Goal: Check status: Check status

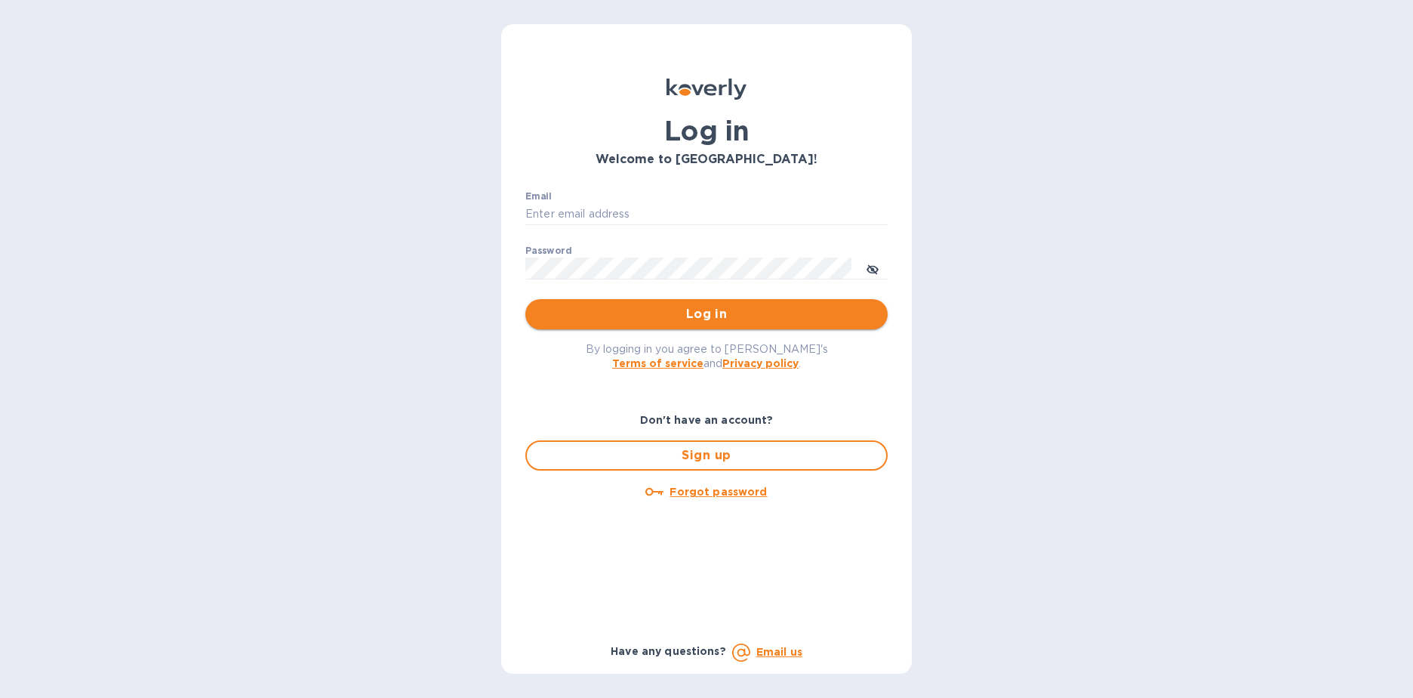
type input "[EMAIL_ADDRESS][DOMAIN_NAME]"
click at [663, 307] on span "Log in" at bounding box center [707, 314] width 338 height 18
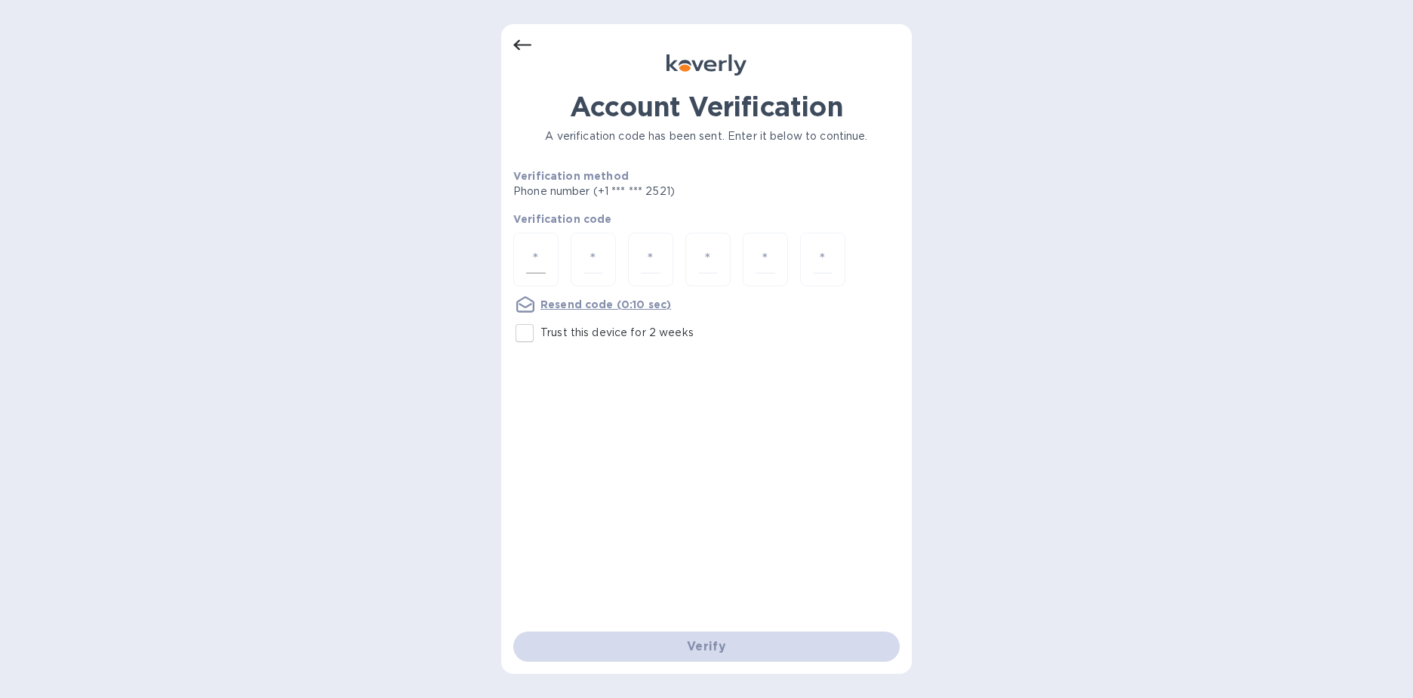
click at [528, 253] on input "number" at bounding box center [536, 259] width 20 height 28
type input "4"
type input "6"
type input "3"
type input "5"
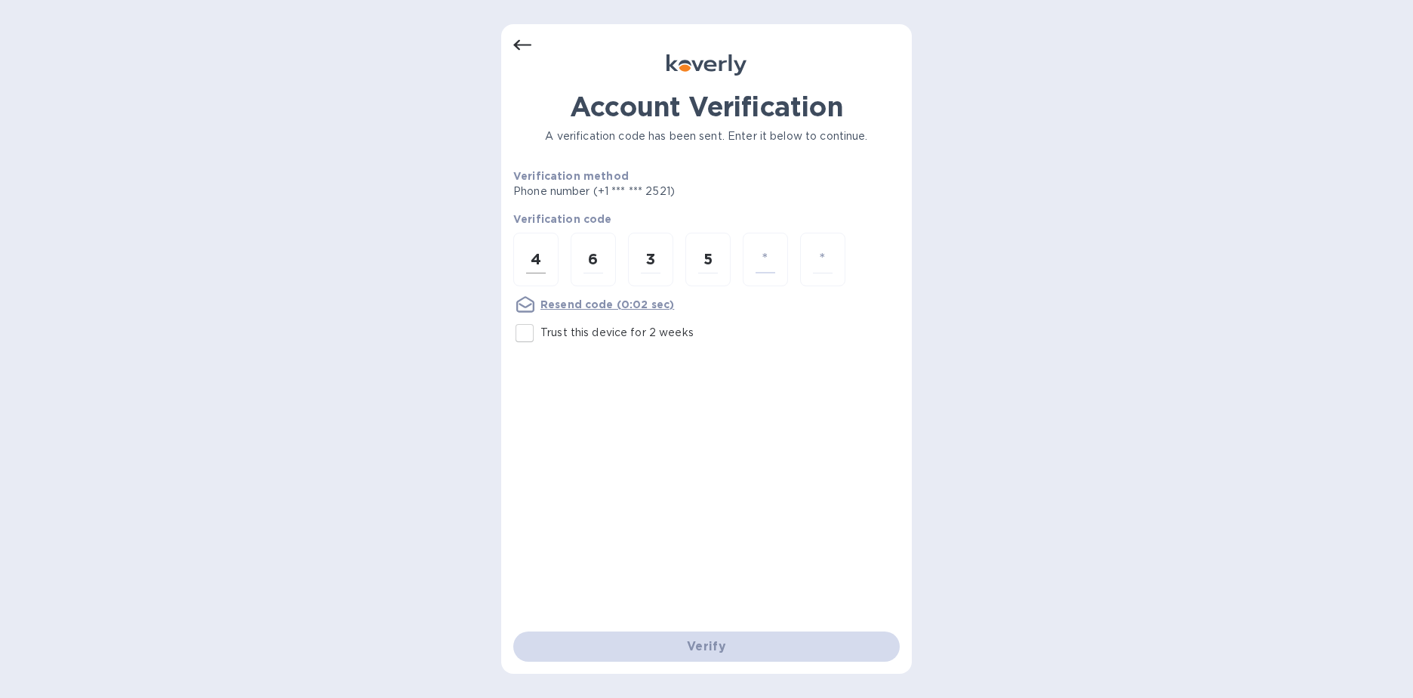
type input "6"
type input "4"
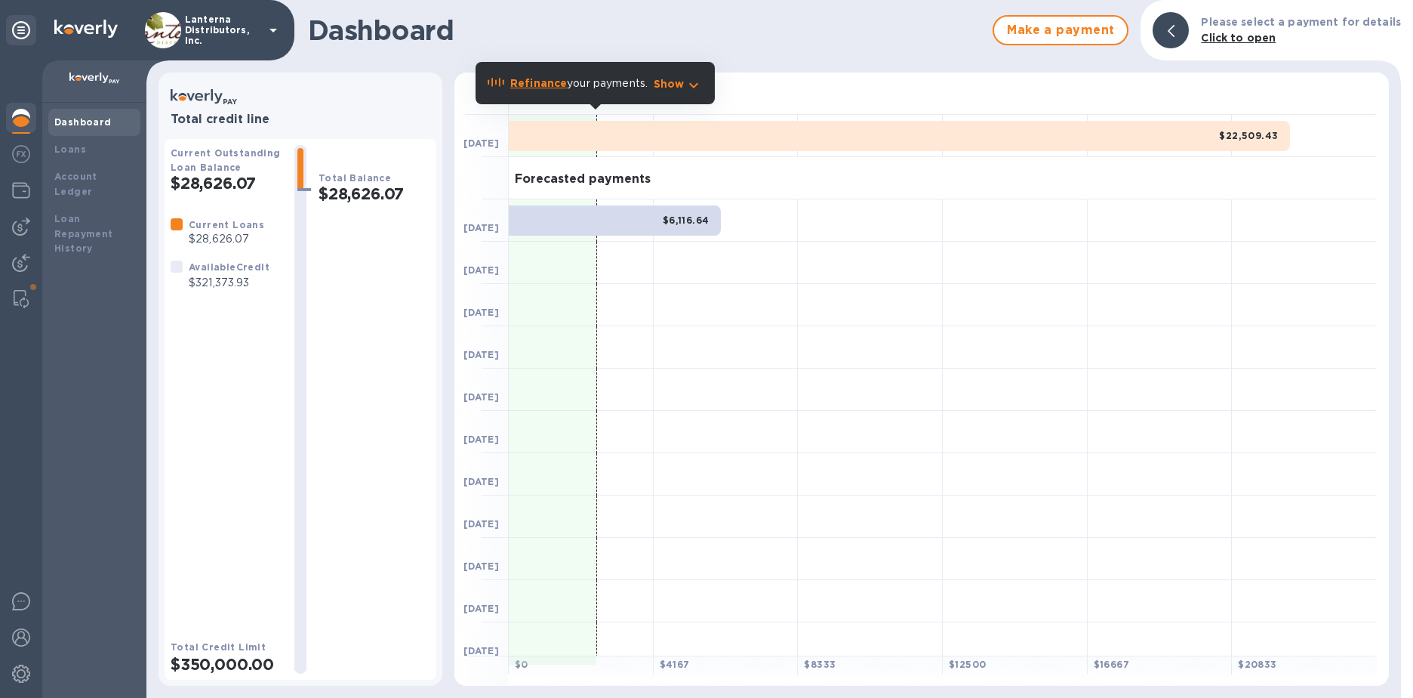
click at [208, 232] on p "$28,626.07" at bounding box center [227, 239] width 76 height 16
click at [63, 147] on b "Loans" at bounding box center [70, 148] width 32 height 11
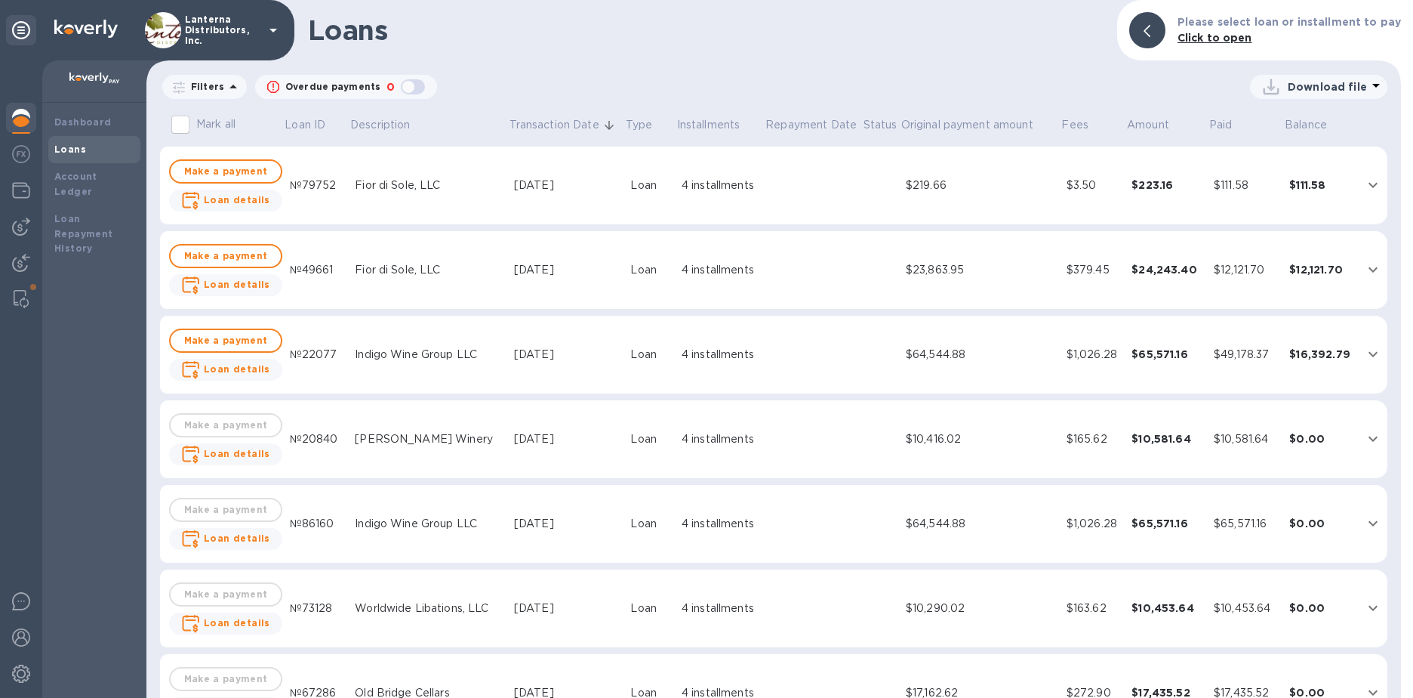
scroll to position [131, 0]
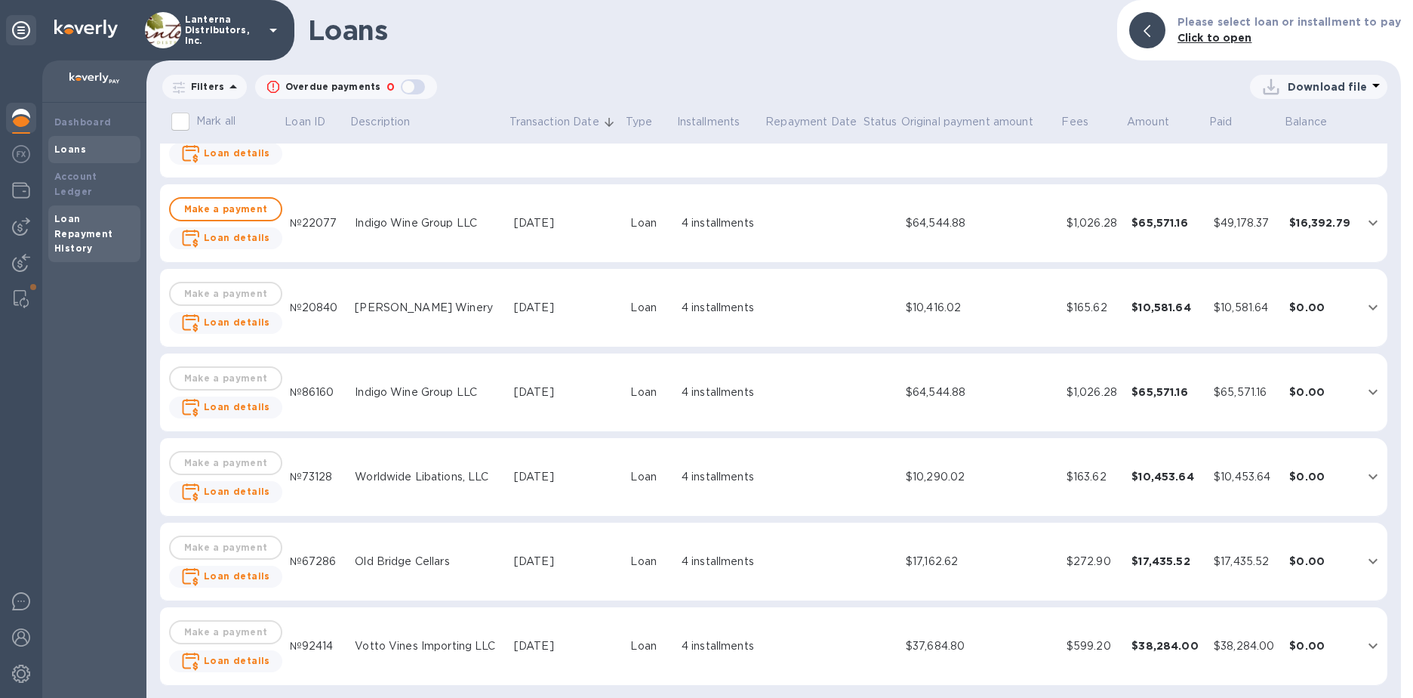
click at [68, 238] on b "Loan Repayment History" at bounding box center [83, 234] width 59 height 42
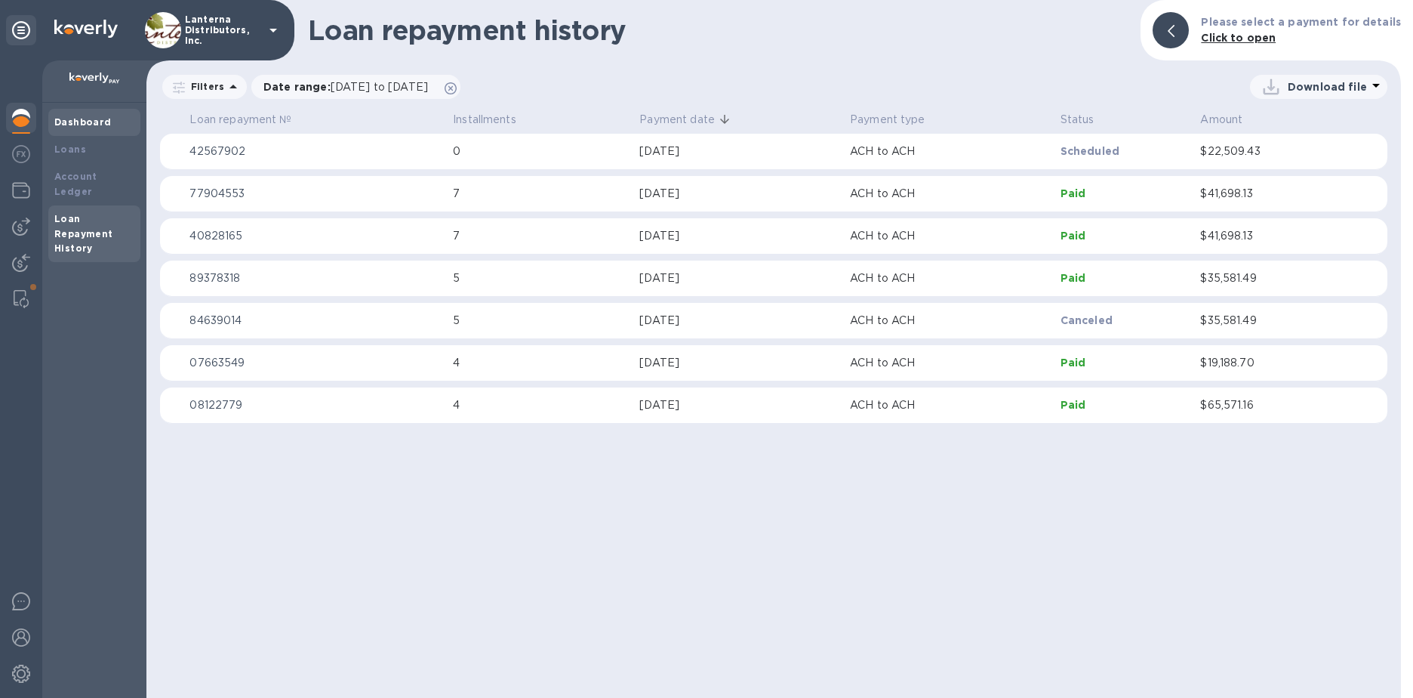
click at [79, 110] on div "Dashboard" at bounding box center [94, 122] width 92 height 27
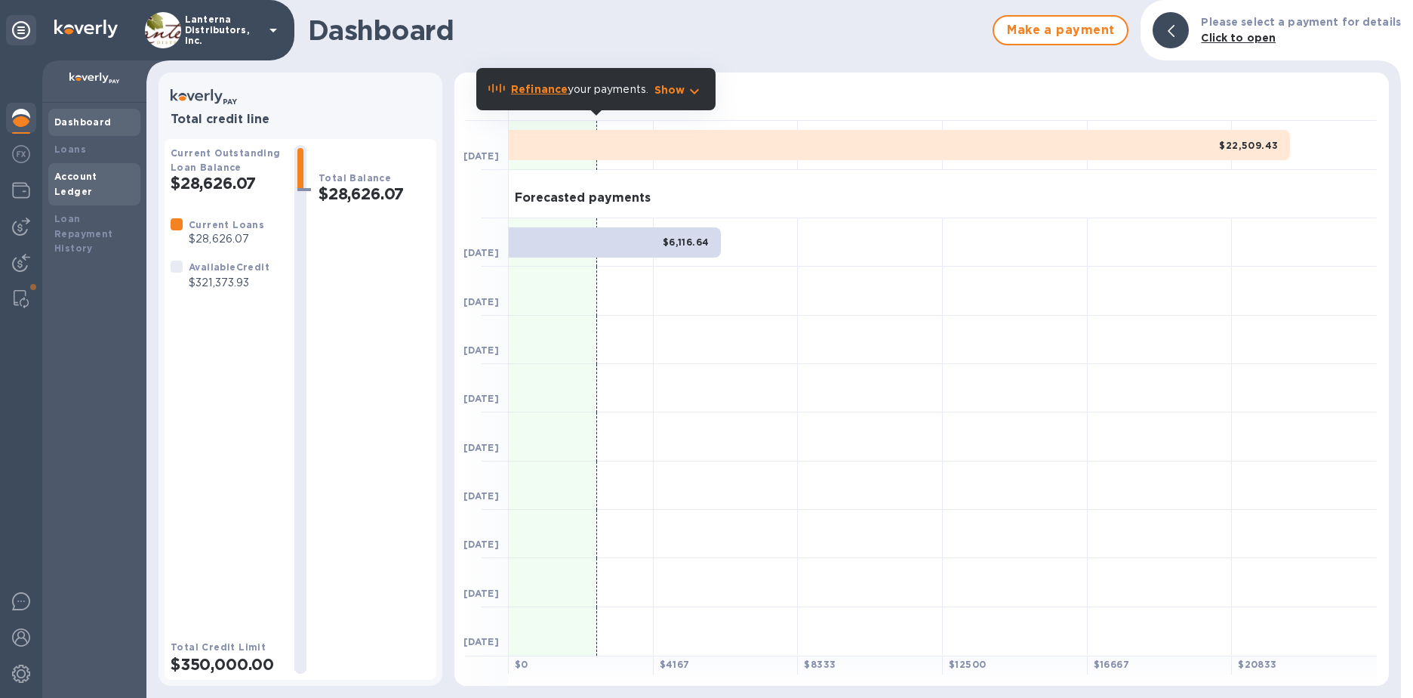
click at [64, 183] on div "Account Ledger" at bounding box center [94, 184] width 80 height 30
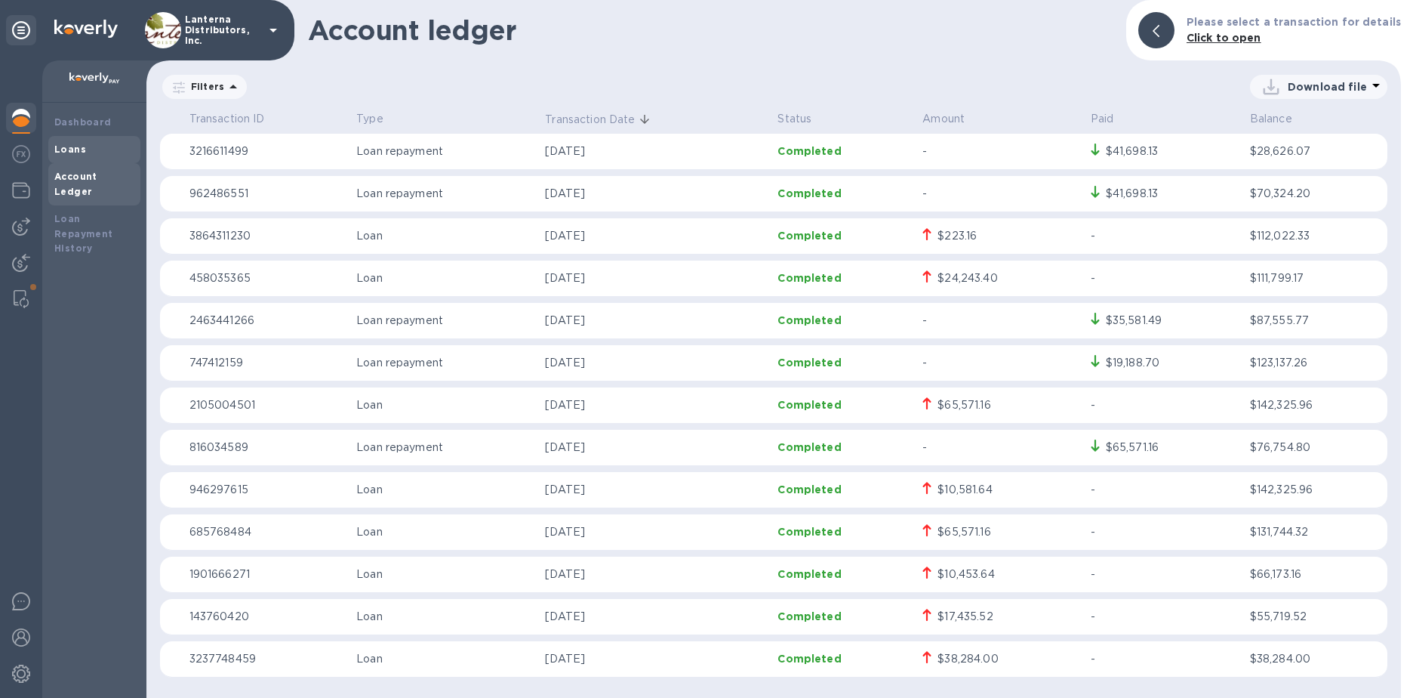
click at [63, 153] on b "Loans" at bounding box center [70, 148] width 32 height 11
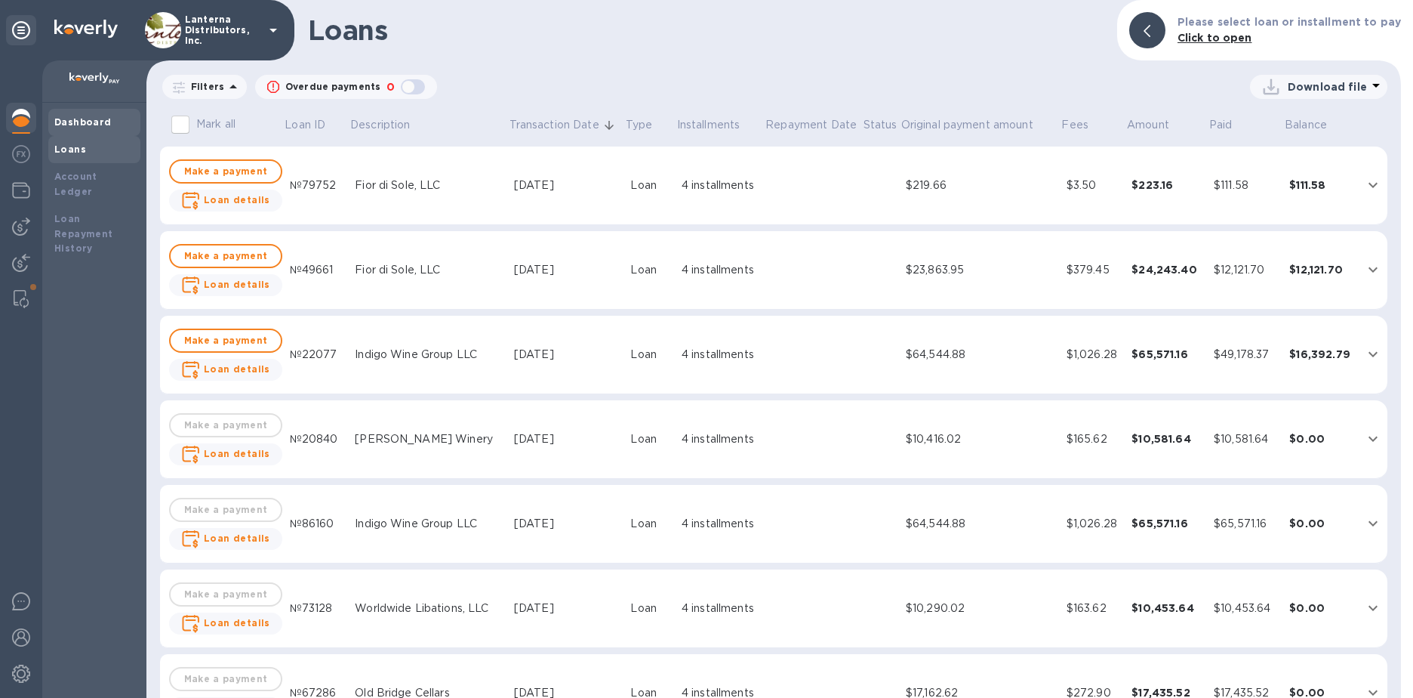
click at [65, 116] on b "Dashboard" at bounding box center [82, 121] width 57 height 11
